Goal: Communication & Community: Answer question/provide support

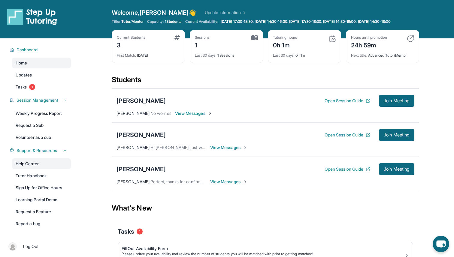
scroll to position [51, 0]
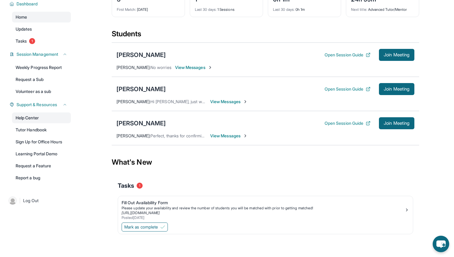
click at [41, 115] on link "Help Center" at bounding box center [41, 118] width 59 height 11
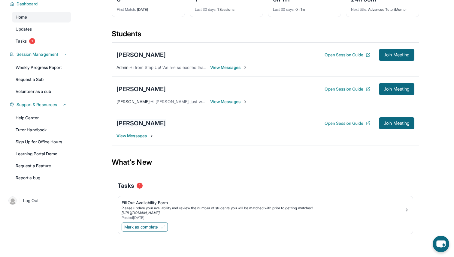
click at [162, 123] on div "[PERSON_NAME]" at bounding box center [141, 123] width 49 height 8
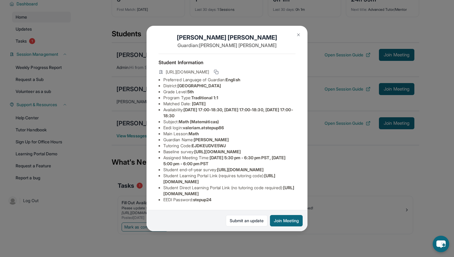
scroll to position [8, 0]
click at [218, 71] on rect at bounding box center [217, 72] width 3 height 3
click at [300, 33] on img at bounding box center [298, 34] width 5 height 5
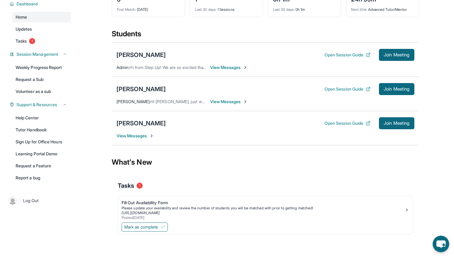
click at [139, 134] on span "View Messages" at bounding box center [136, 136] width 38 height 6
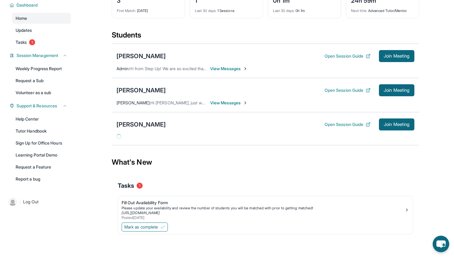
scroll to position [51, 0]
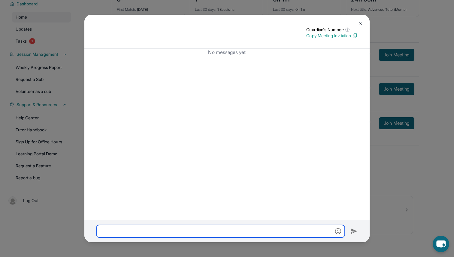
click at [154, 233] on input "text" at bounding box center [220, 231] width 248 height 13
paste input "**********"
type input "**********"
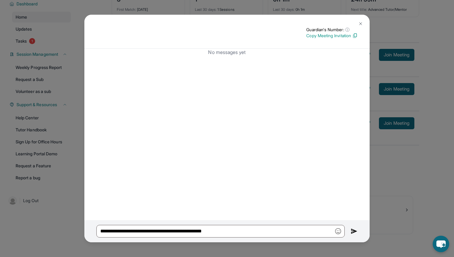
click at [360, 23] on img at bounding box center [360, 23] width 5 height 5
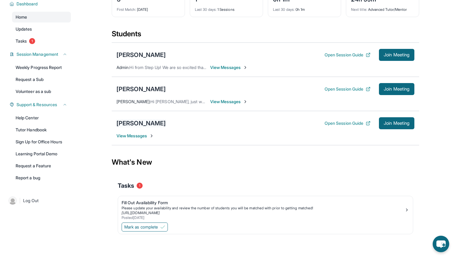
click at [151, 123] on div "[PERSON_NAME]" at bounding box center [141, 123] width 49 height 8
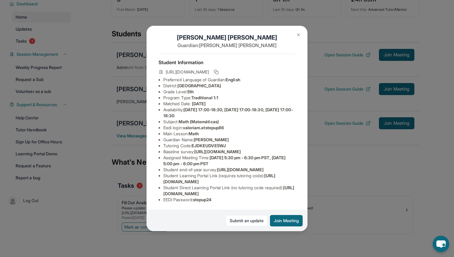
scroll to position [47, 6]
drag, startPoint x: 158, startPoint y: 193, endPoint x: 291, endPoint y: 191, distance: 132.8
click at [291, 191] on div "[PERSON_NAME] Guardian: [PERSON_NAME] Student Information [URL][DOMAIN_NAME] Pr…" at bounding box center [227, 129] width 161 height 206
click at [291, 192] on div "[PERSON_NAME] Guardian: [PERSON_NAME] Student Information [URL][DOMAIN_NAME] Pr…" at bounding box center [227, 129] width 161 height 206
click at [300, 35] on img at bounding box center [298, 34] width 5 height 5
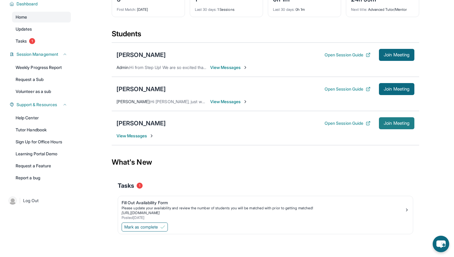
click at [409, 122] on span "Join Meeting" at bounding box center [397, 124] width 26 height 4
click at [137, 54] on div "[PERSON_NAME]" at bounding box center [141, 55] width 49 height 8
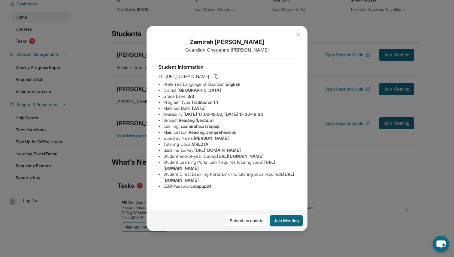
scroll to position [5, 1]
click at [297, 34] on img at bounding box center [298, 34] width 5 height 5
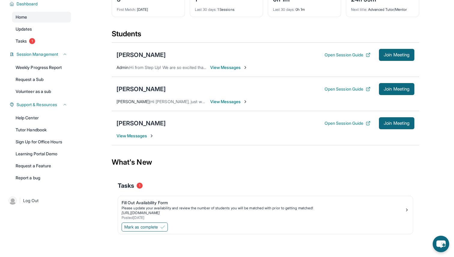
click at [145, 90] on div "[PERSON_NAME]" at bounding box center [141, 89] width 49 height 8
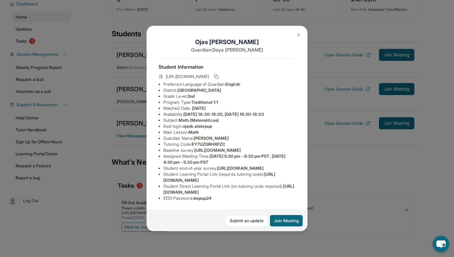
scroll to position [6, 0]
click at [299, 34] on img at bounding box center [298, 34] width 5 height 5
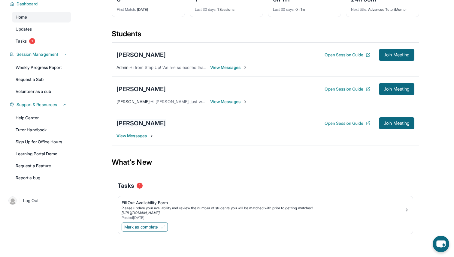
click at [150, 124] on div "[PERSON_NAME]" at bounding box center [141, 123] width 49 height 8
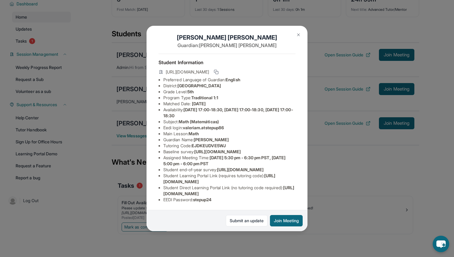
scroll to position [39, 0]
click at [297, 32] on img at bounding box center [298, 34] width 5 height 5
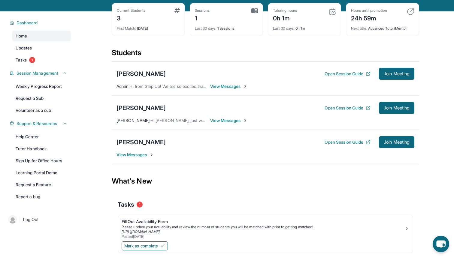
scroll to position [0, 0]
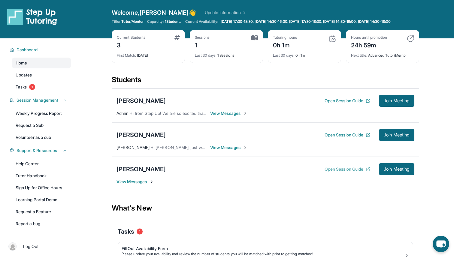
click at [330, 172] on button "Open Session Guide" at bounding box center [348, 169] width 46 height 6
click at [149, 174] on div "[PERSON_NAME]" at bounding box center [141, 169] width 49 height 8
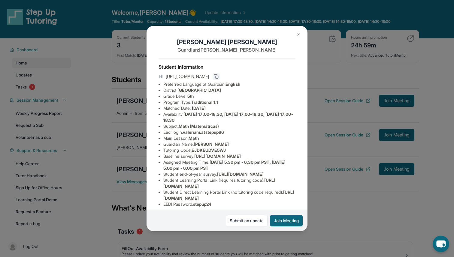
click at [219, 75] on icon at bounding box center [216, 76] width 5 height 5
click at [298, 34] on img at bounding box center [298, 34] width 5 height 5
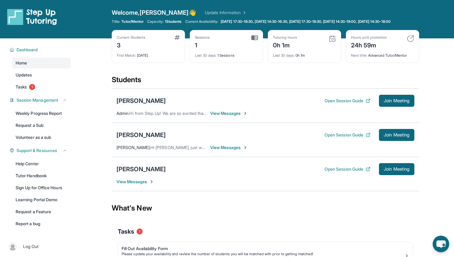
click at [146, 104] on div "[PERSON_NAME]" at bounding box center [141, 101] width 49 height 8
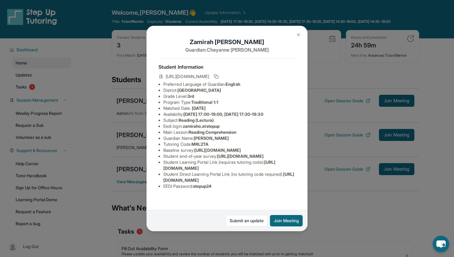
scroll to position [29, 0]
click at [297, 33] on img at bounding box center [298, 34] width 5 height 5
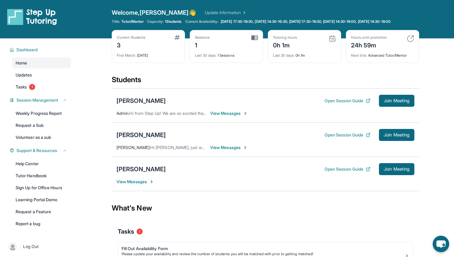
click at [149, 137] on div "[PERSON_NAME]" at bounding box center [141, 135] width 49 height 8
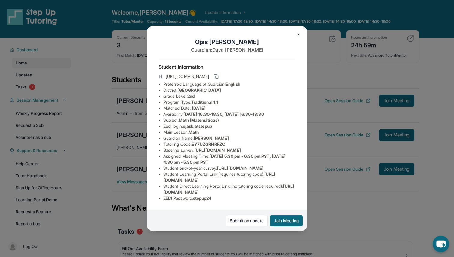
scroll to position [20, 0]
click at [296, 33] on img at bounding box center [298, 34] width 5 height 5
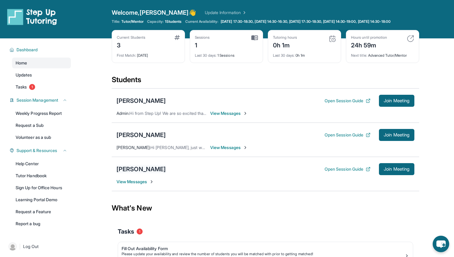
click at [145, 173] on div "[PERSON_NAME]" at bounding box center [141, 169] width 49 height 8
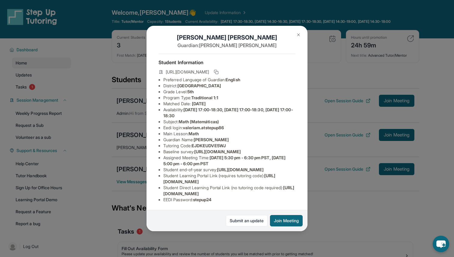
scroll to position [38, 0]
drag, startPoint x: 163, startPoint y: 203, endPoint x: 293, endPoint y: 205, distance: 129.5
click at [293, 197] on li "Student Direct Learning Portal Link (no tutoring code required) : [URL][DOMAIN_…" at bounding box center [229, 191] width 132 height 12
copy span "[URL][DOMAIN_NAME]"
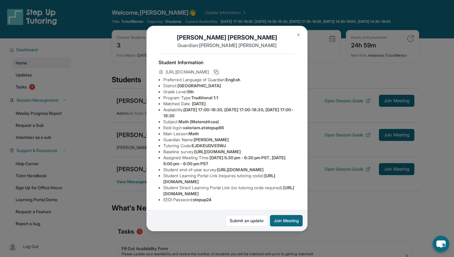
click at [219, 70] on icon at bounding box center [216, 72] width 5 height 5
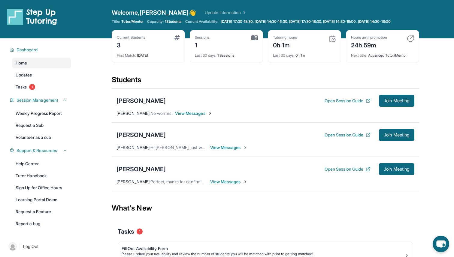
scroll to position [51, 0]
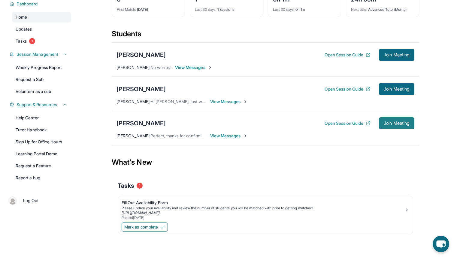
click at [398, 124] on span "Join Meeting" at bounding box center [397, 124] width 26 height 4
